Goal: Task Accomplishment & Management: Use online tool/utility

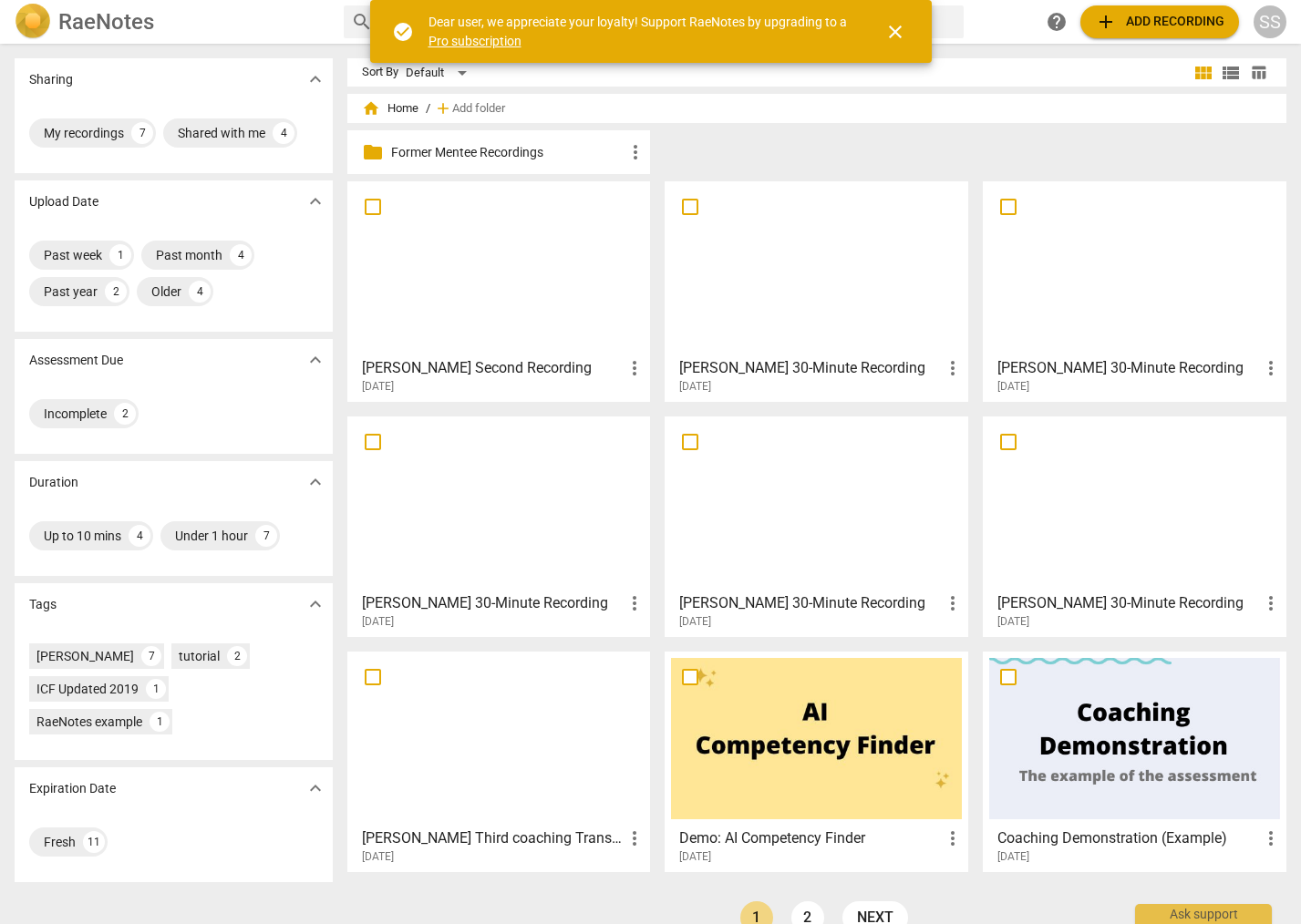
click at [1158, 23] on span "add Add recording" at bounding box center [1160, 22] width 130 height 22
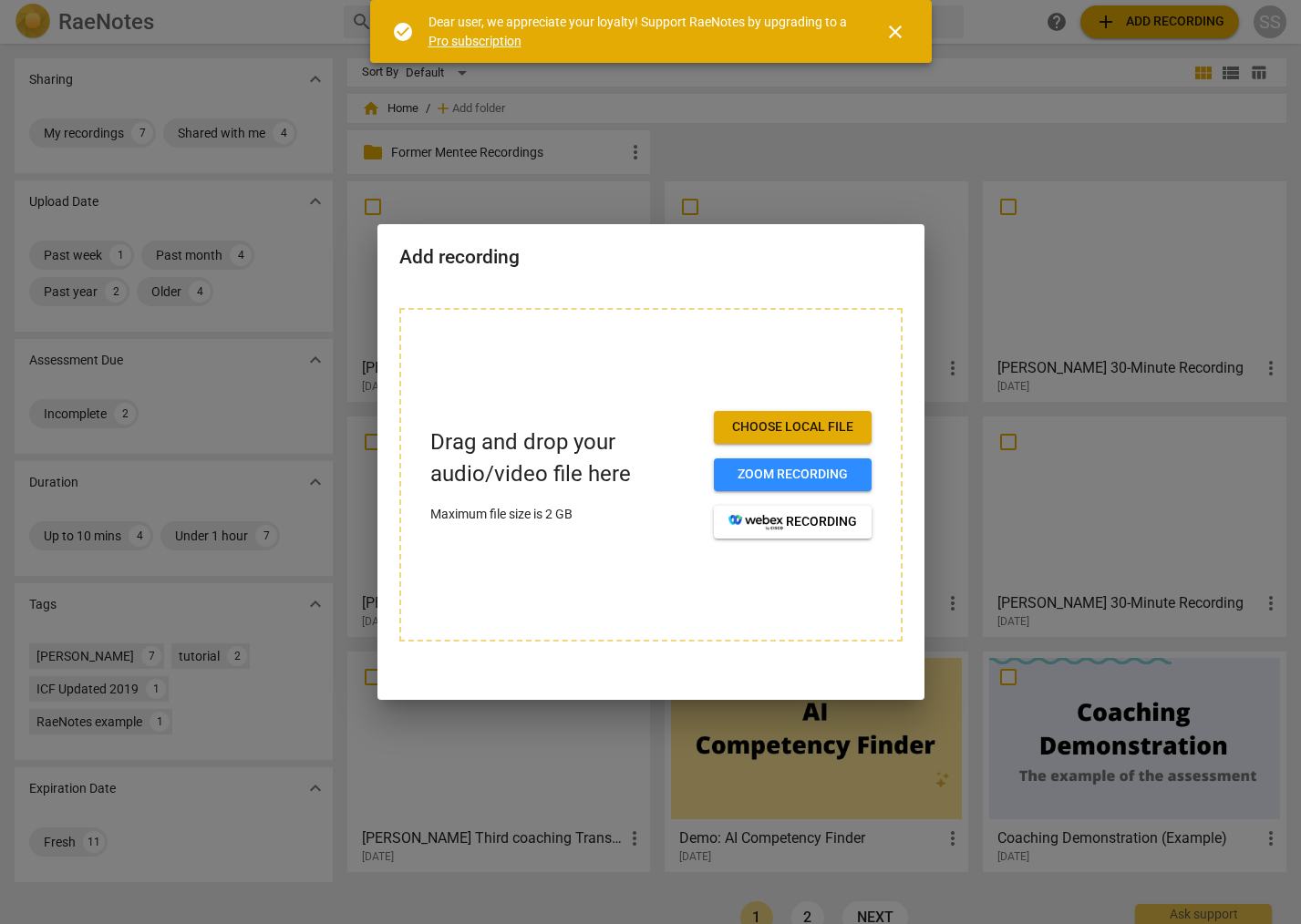
click at [824, 419] on span "Choose local file" at bounding box center [792, 427] width 129 height 18
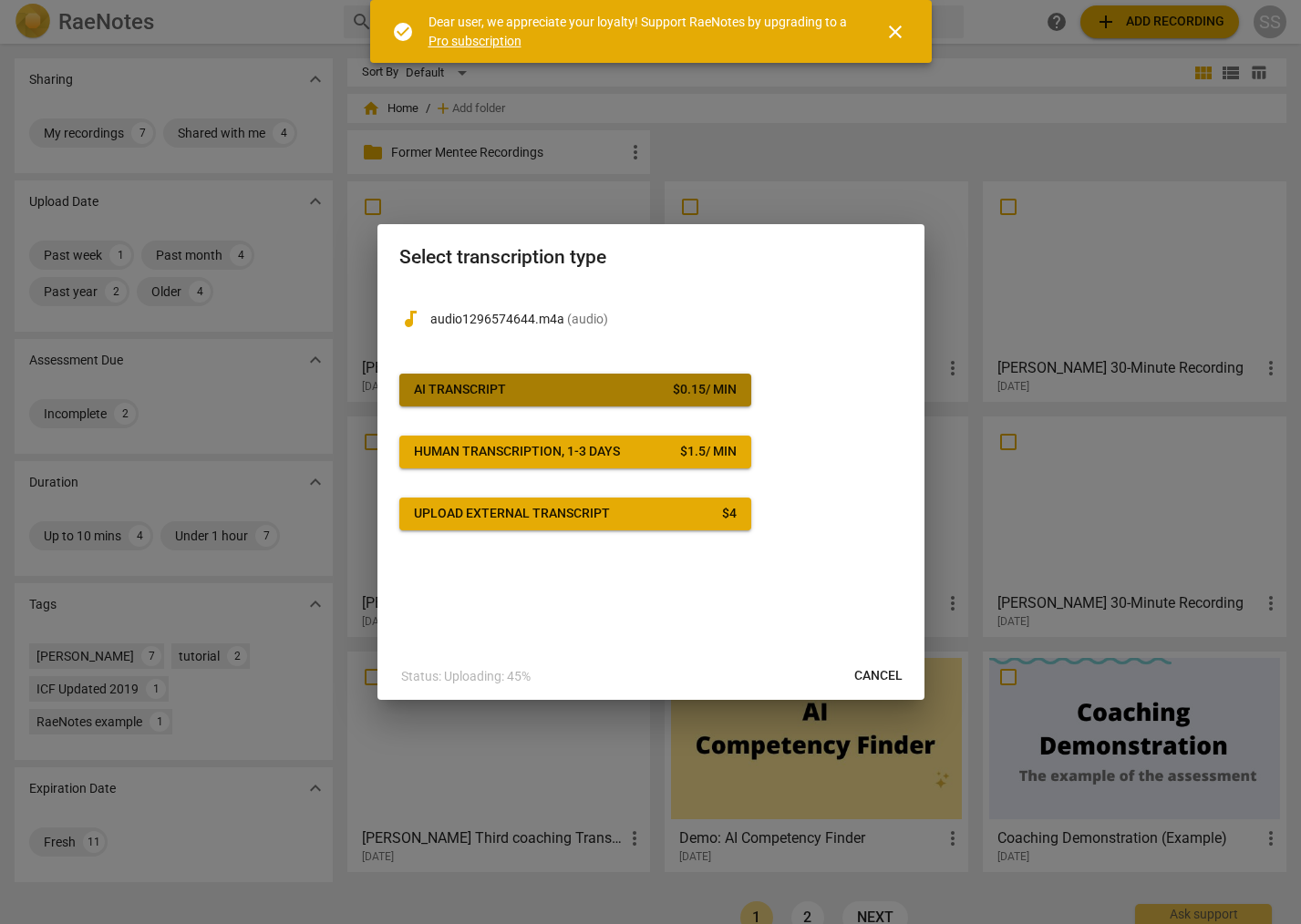
click at [651, 384] on span "AI Transcript $ 0.15 / min" at bounding box center [575, 390] width 323 height 18
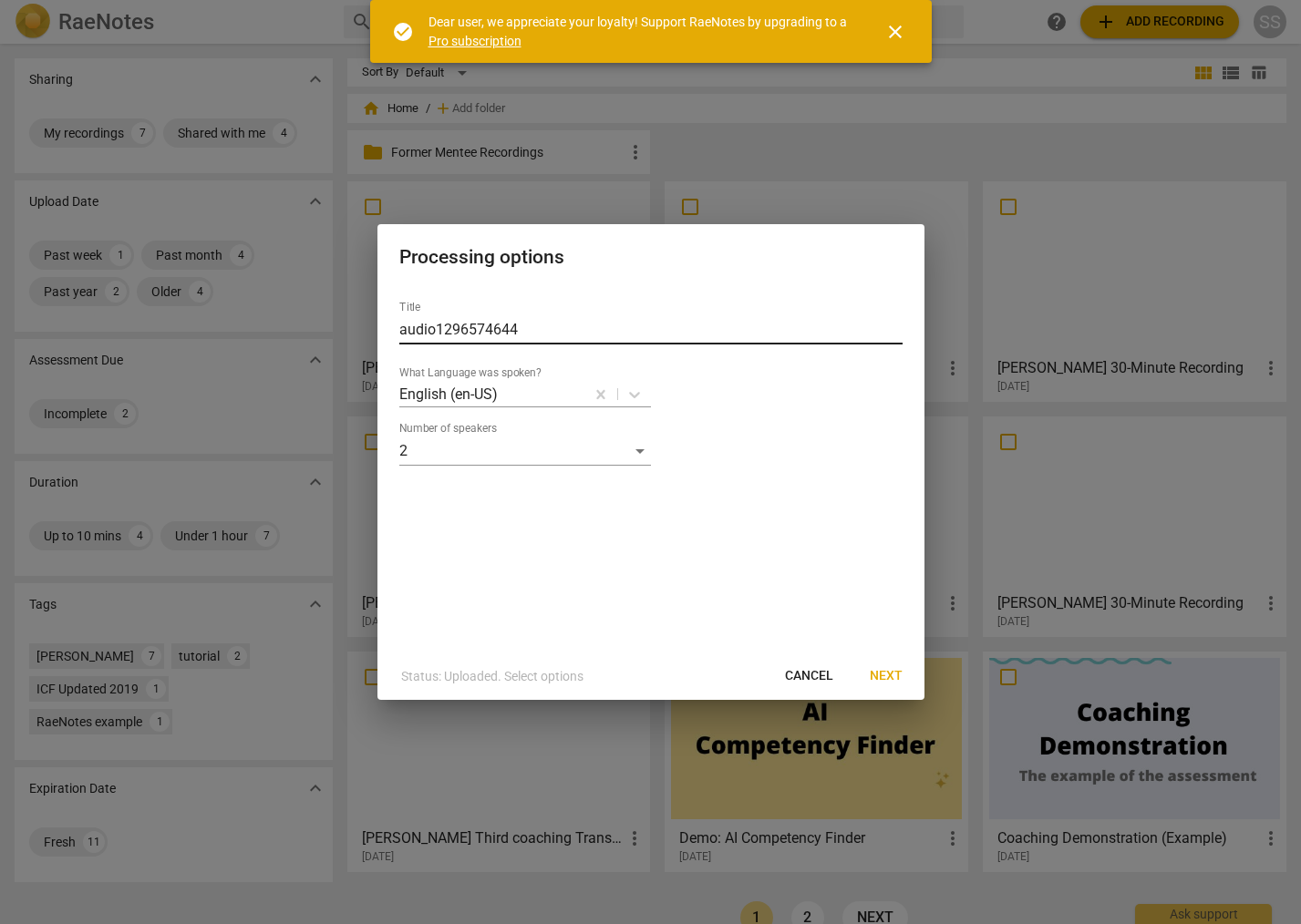
drag, startPoint x: 626, startPoint y: 305, endPoint x: 622, endPoint y: 315, distance: 10.8
click at [626, 305] on div "Title audio1296574644" at bounding box center [651, 322] width 503 height 43
click at [618, 322] on input "audio1296574644" at bounding box center [651, 330] width 503 height 30
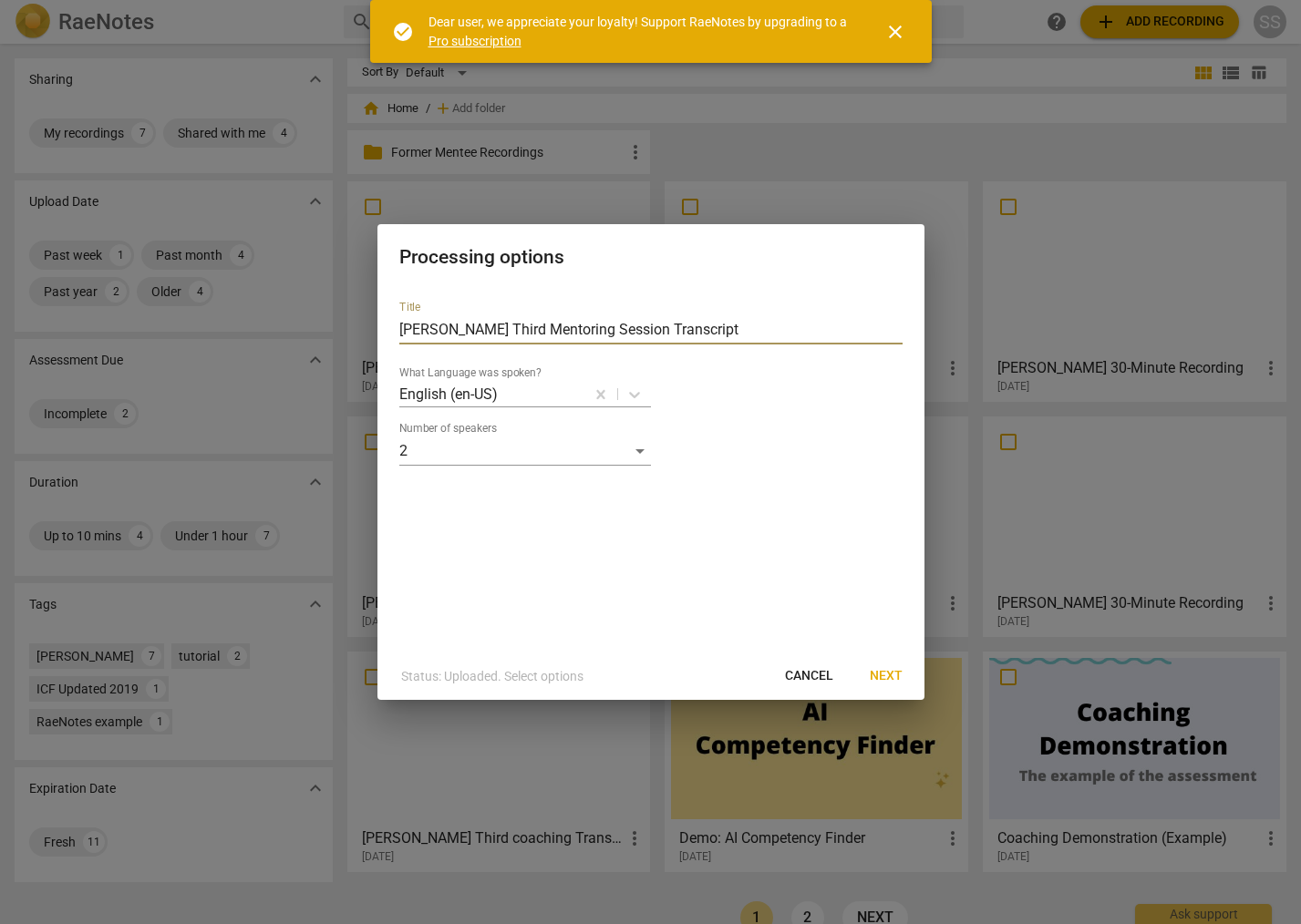
type input "[PERSON_NAME] Third Mentoring Session Transcript"
click at [887, 669] on span "Next" at bounding box center [886, 676] width 32 height 18
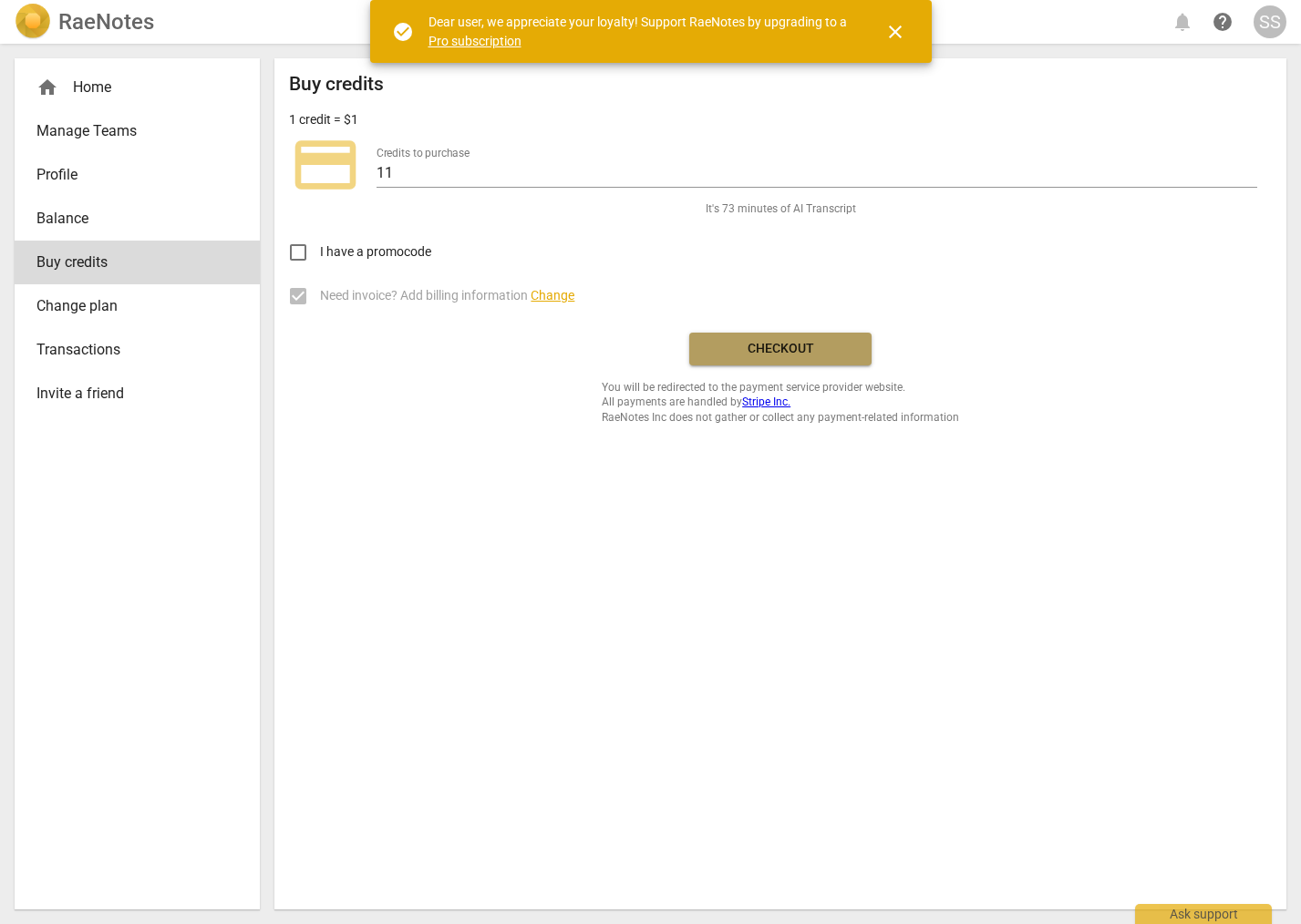
click at [806, 349] on span "Checkout" at bounding box center [781, 350] width 154 height 18
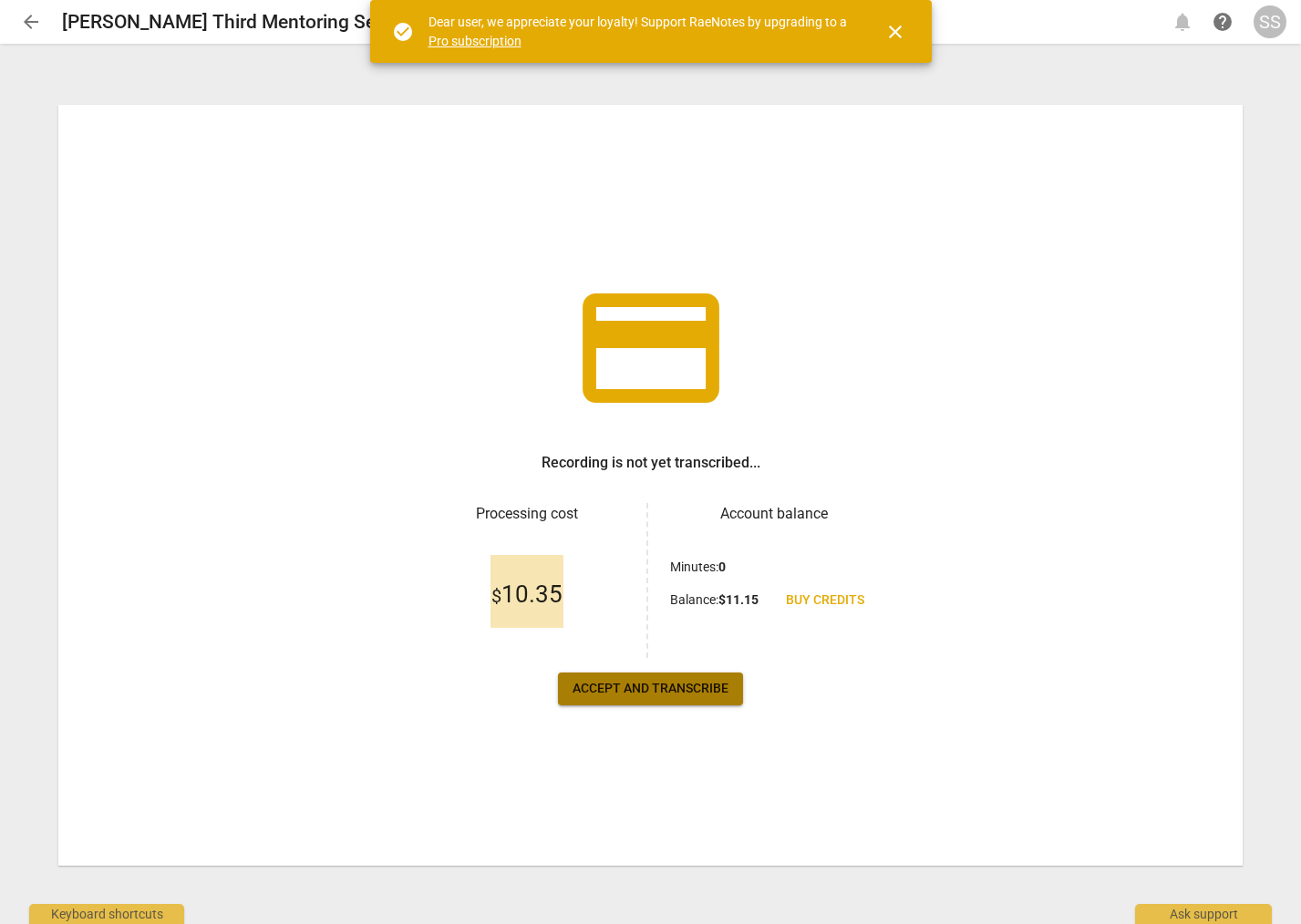
click at [662, 682] on span "Accept and transcribe" at bounding box center [650, 689] width 156 height 18
